Goal: Task Accomplishment & Management: Manage account settings

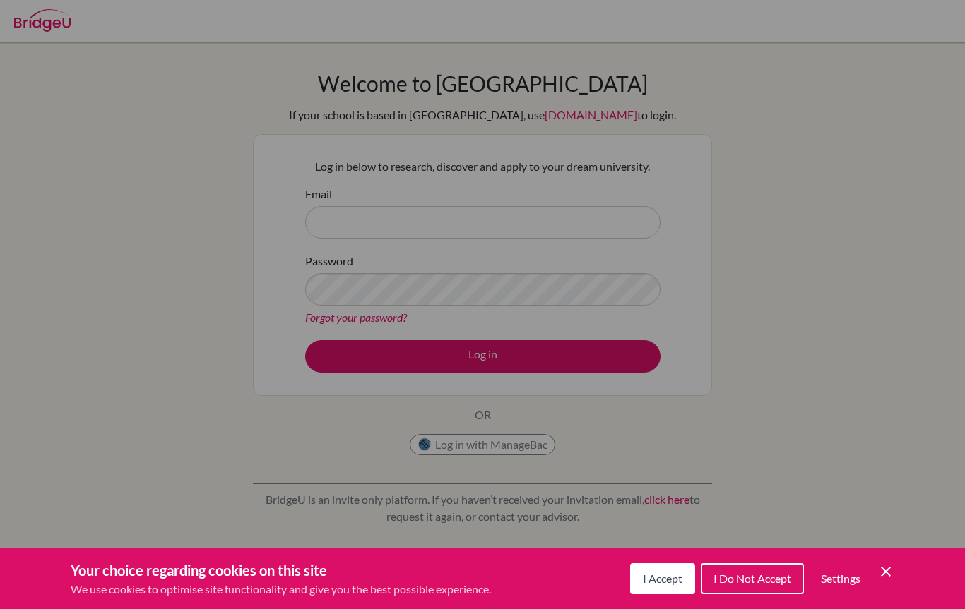
click at [887, 568] on icon "Cookie Control Close Icon" at bounding box center [885, 572] width 17 height 17
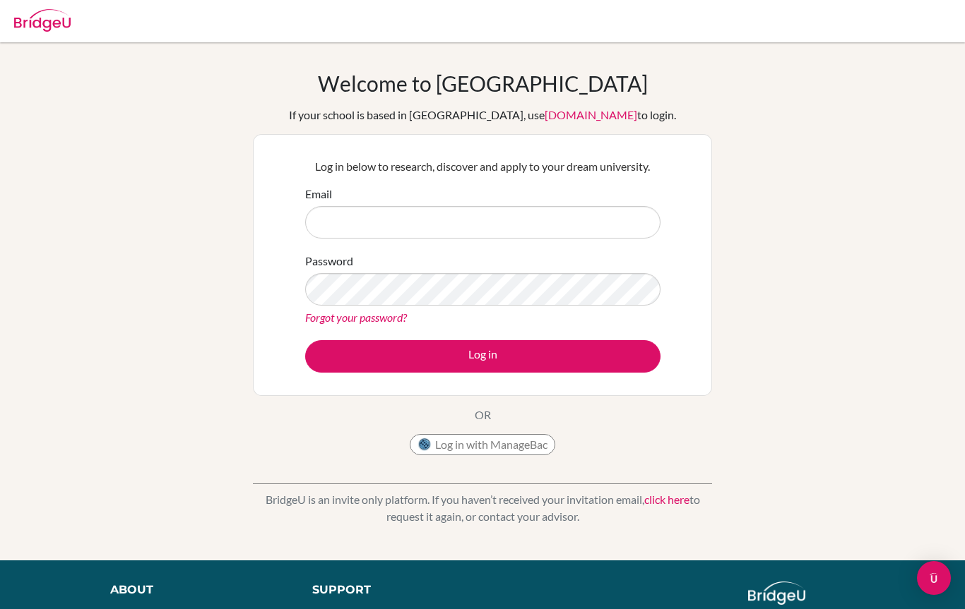
click at [674, 497] on link "click here" at bounding box center [666, 499] width 45 height 13
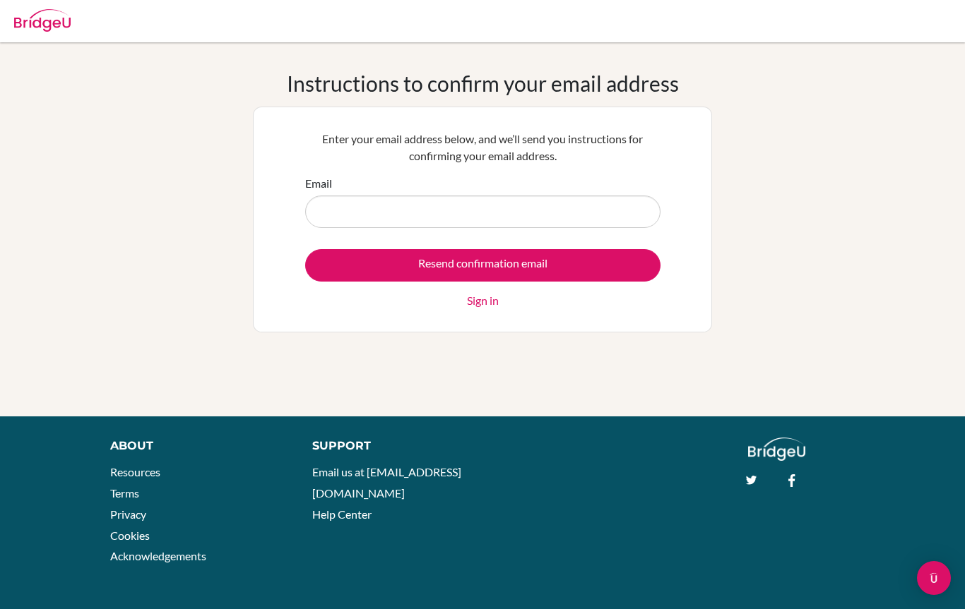
click at [616, 200] on input "Email" at bounding box center [482, 212] width 355 height 32
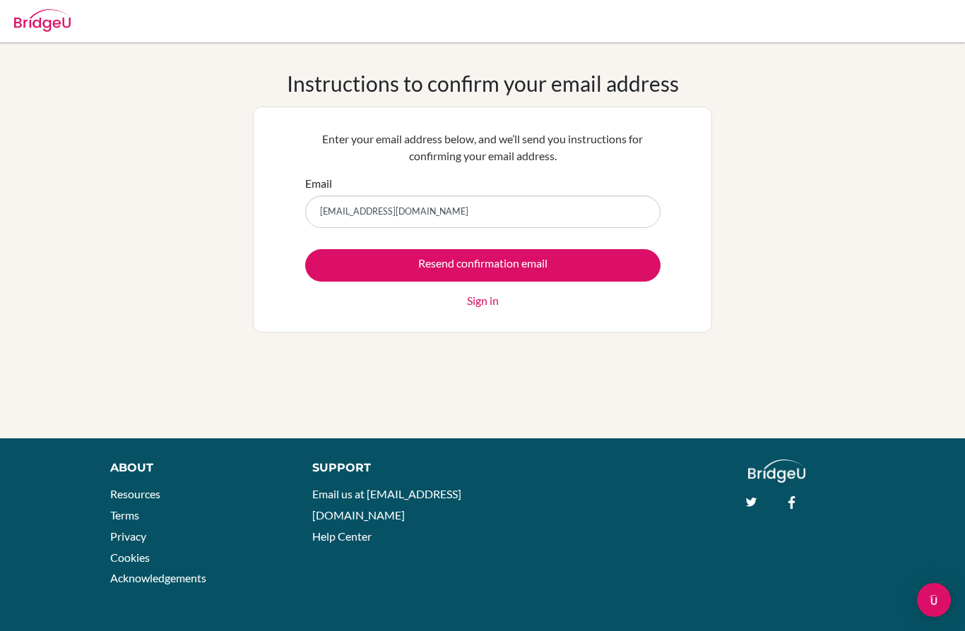
type input "[EMAIL_ADDRESS][DOMAIN_NAME]"
click at [623, 276] on input "Resend confirmation email" at bounding box center [482, 265] width 355 height 32
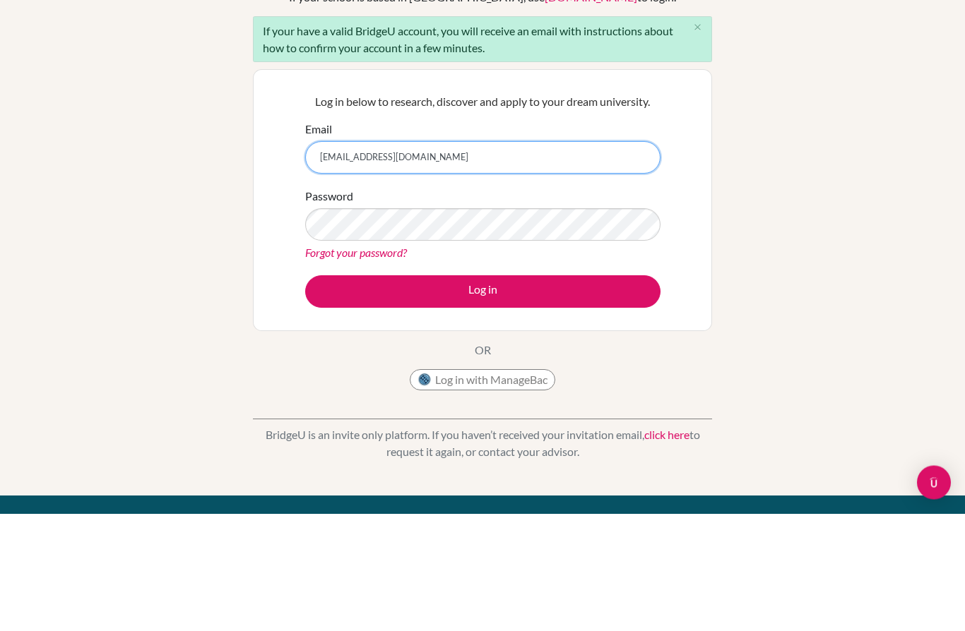
type input "[EMAIL_ADDRESS][DOMAIN_NAME]"
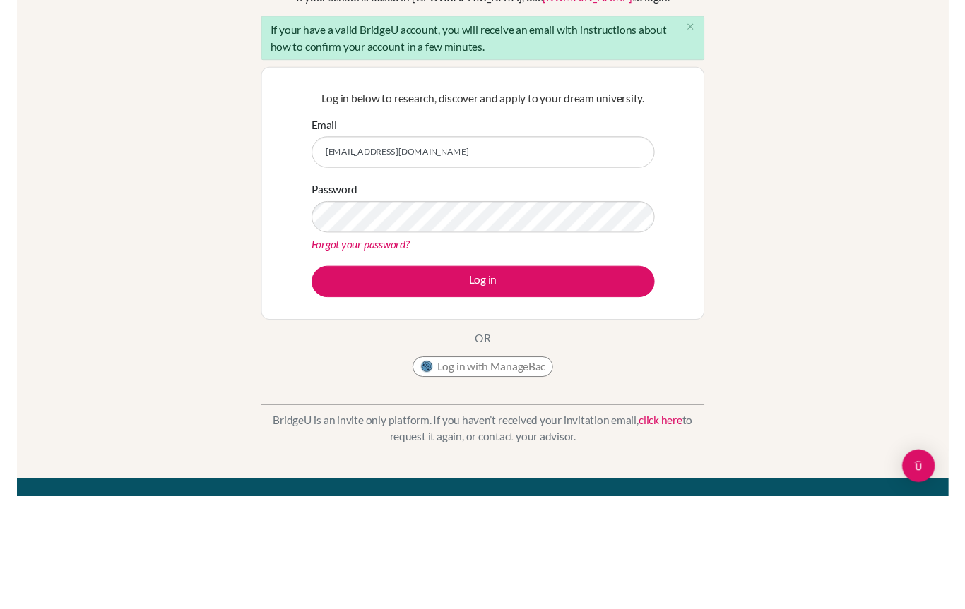
scroll to position [118, 0]
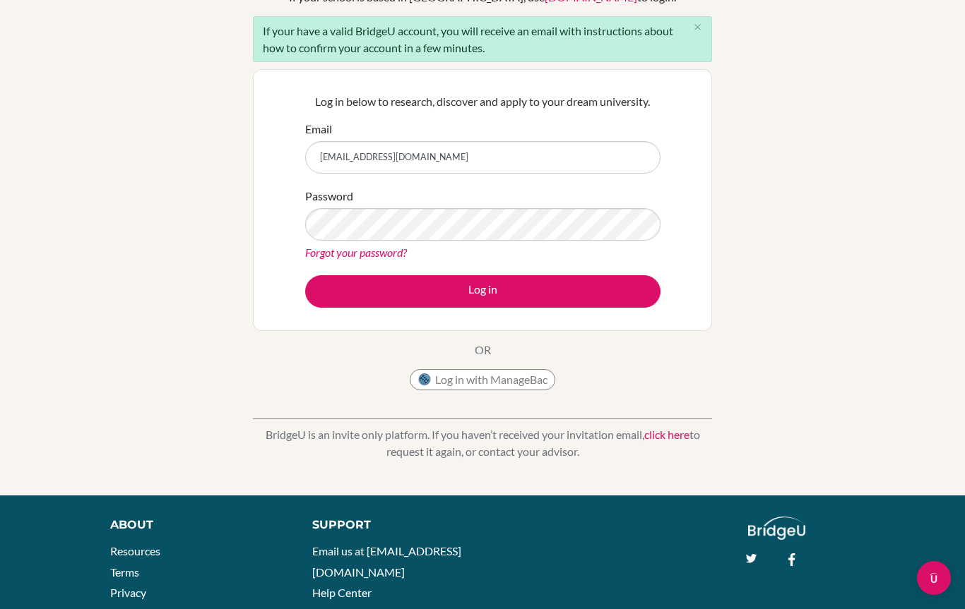
click at [612, 287] on button "Log in" at bounding box center [482, 291] width 355 height 32
